Goal: Task Accomplishment & Management: Manage account settings

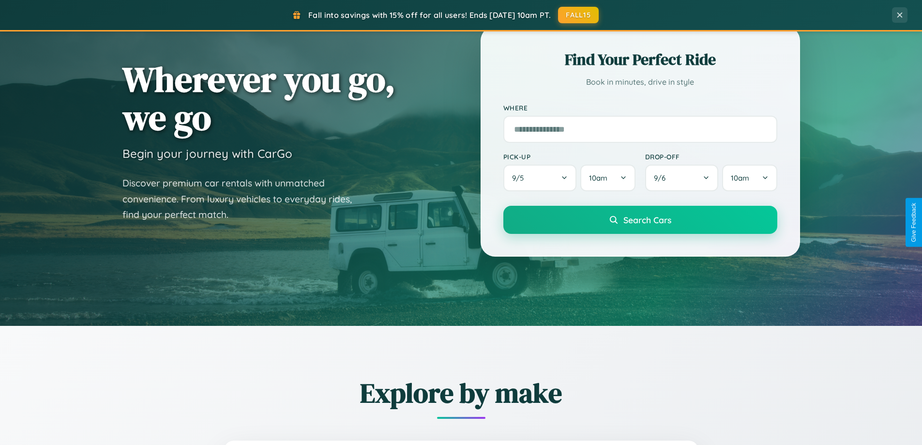
scroll to position [417, 0]
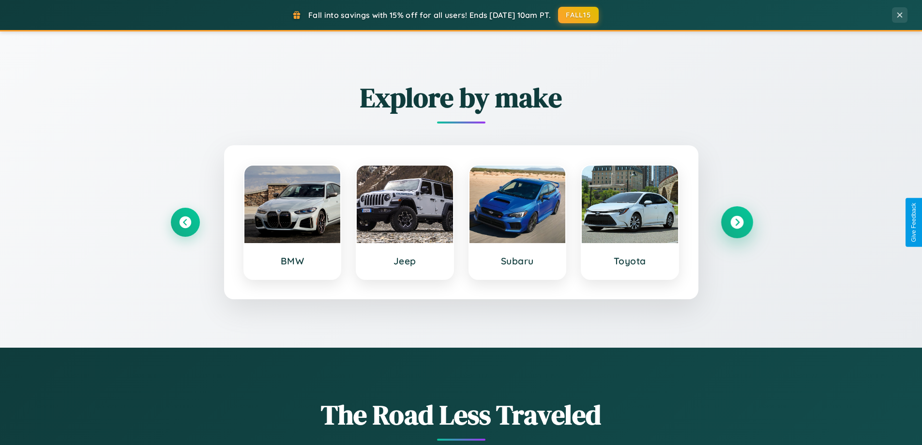
click at [737, 222] on icon at bounding box center [736, 222] width 13 height 13
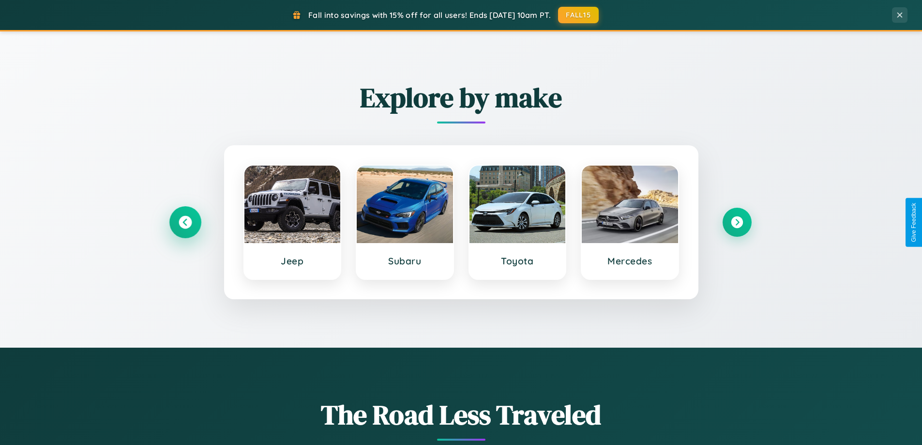
click at [185, 222] on icon at bounding box center [185, 222] width 13 height 13
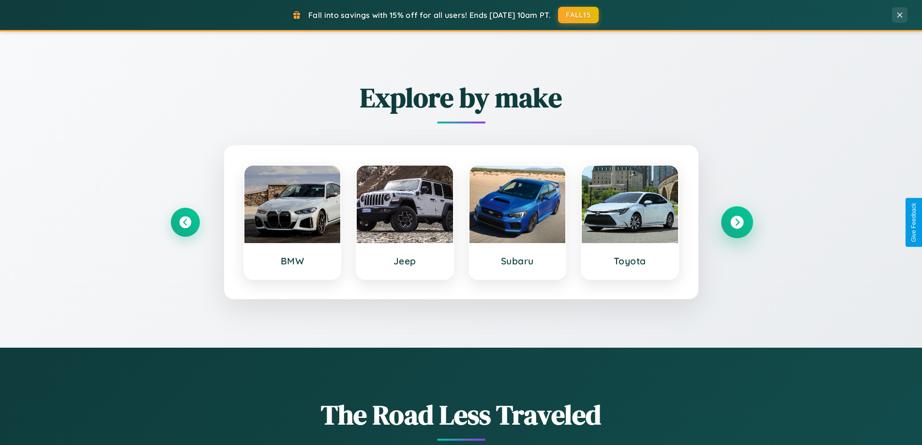
click at [737, 222] on icon at bounding box center [736, 222] width 13 height 13
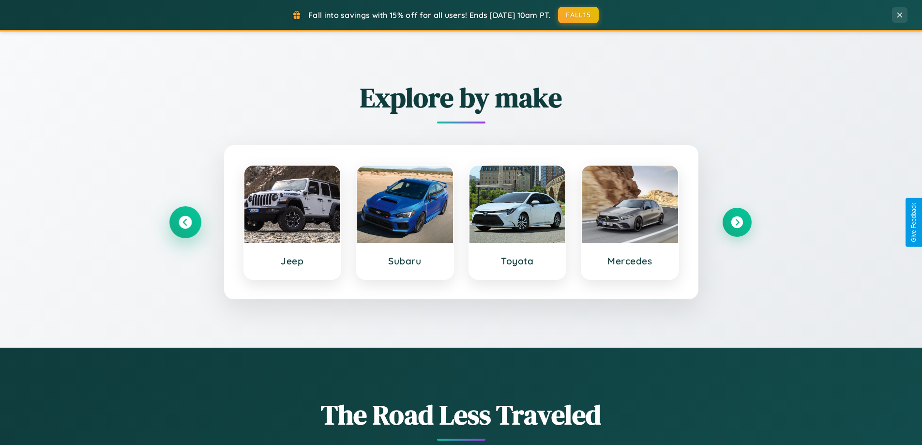
click at [185, 222] on icon at bounding box center [185, 222] width 13 height 13
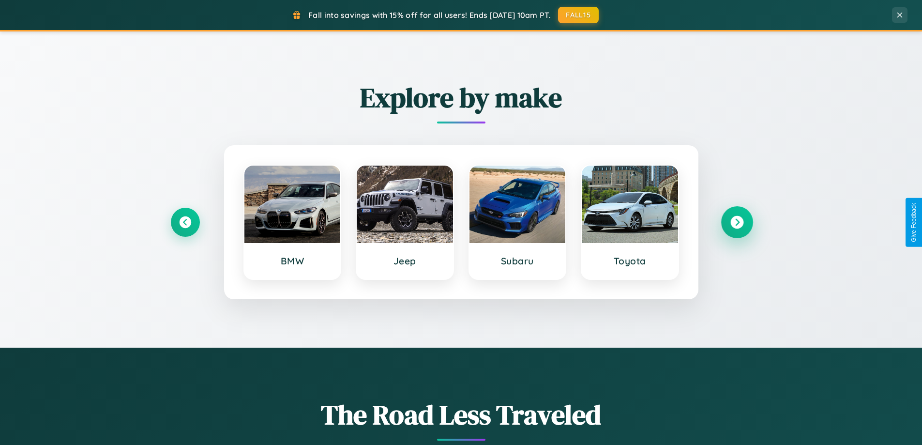
click at [737, 222] on icon at bounding box center [736, 222] width 13 height 13
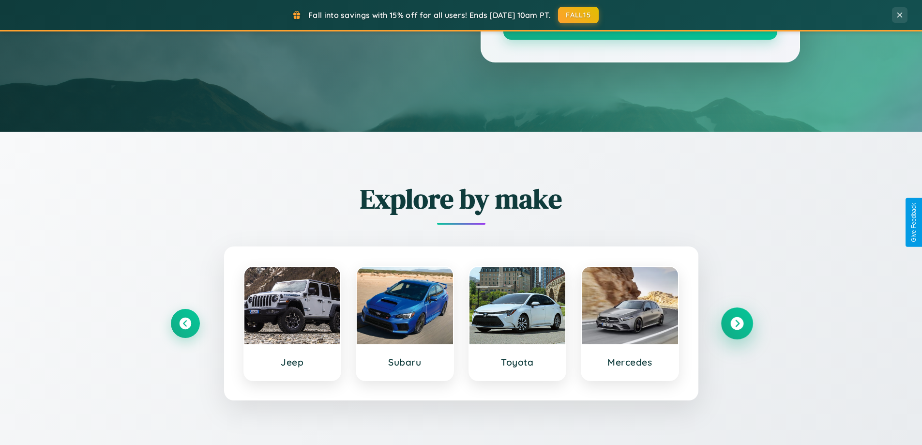
scroll to position [0, 0]
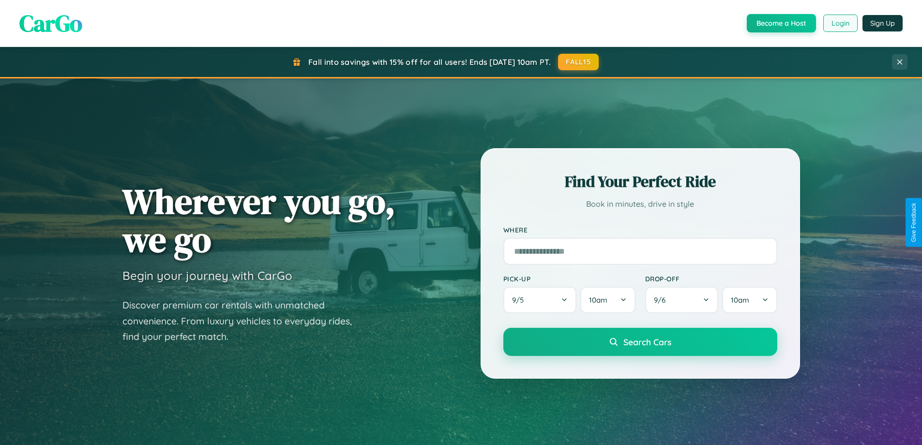
click at [840, 23] on button "Login" at bounding box center [840, 23] width 34 height 17
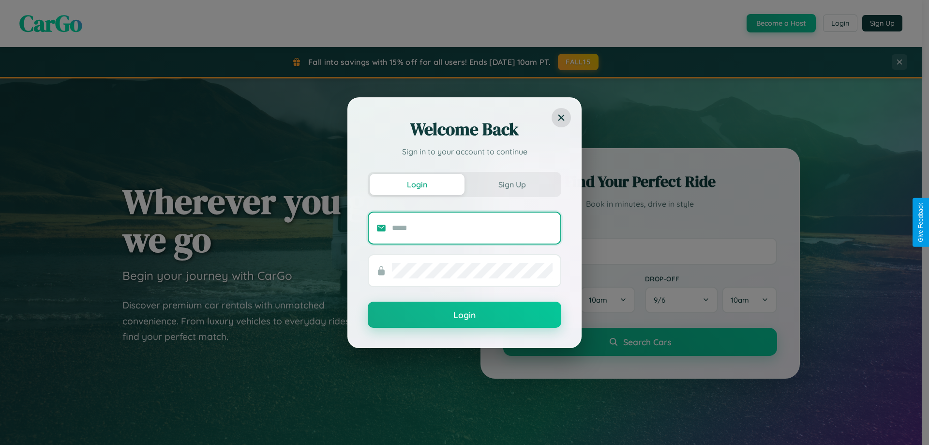
click at [472, 227] on input "text" at bounding box center [472, 227] width 161 height 15
type input "**********"
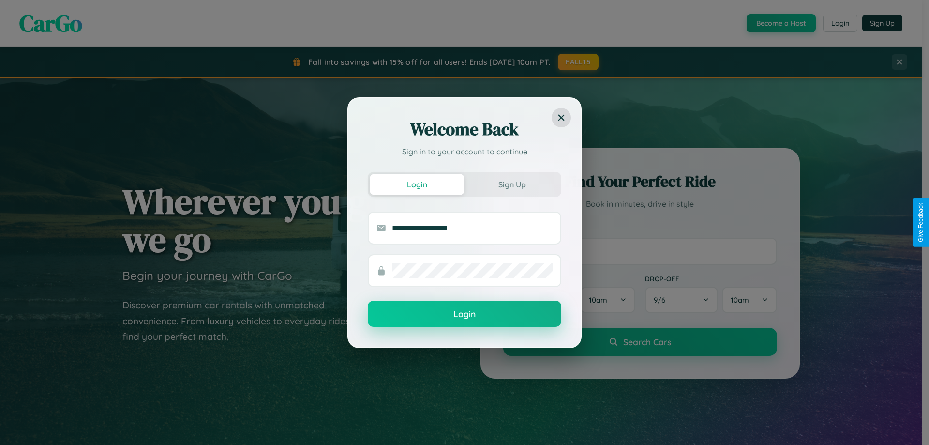
click at [465, 314] on button "Login" at bounding box center [465, 314] width 194 height 26
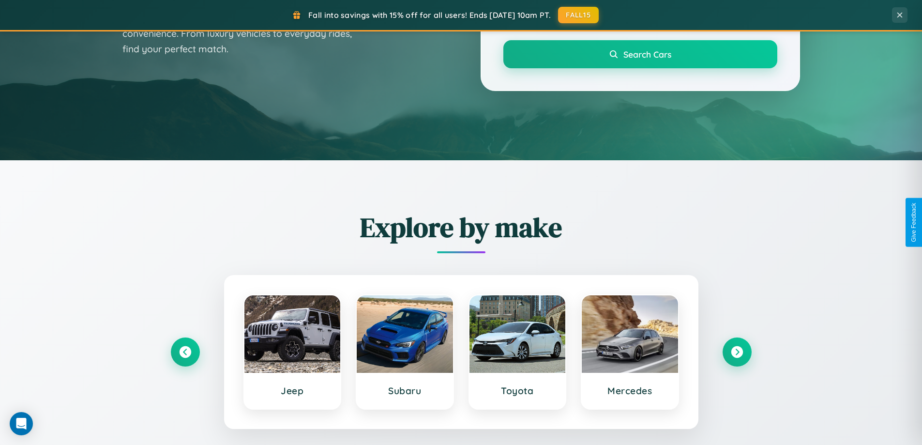
scroll to position [417, 0]
